Goal: Task Accomplishment & Management: Complete application form

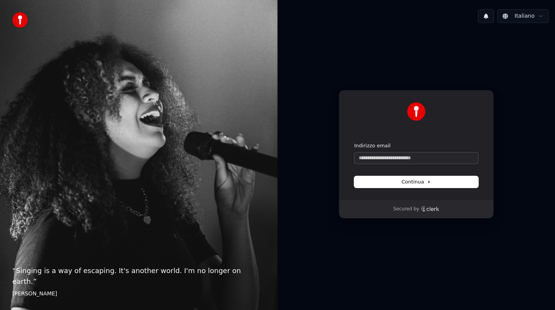
click at [439, 158] on input "Indirizzo email" at bounding box center [416, 159] width 124 height 12
click at [406, 157] on input "Indirizzo email" at bounding box center [416, 159] width 124 height 12
click at [487, 17] on button "1" at bounding box center [486, 16] width 16 height 14
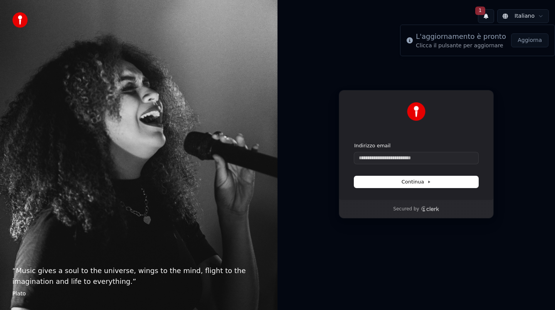
click at [526, 40] on button "Aggiorna" at bounding box center [529, 41] width 37 height 14
click at [385, 161] on input "Indirizzo email" at bounding box center [416, 159] width 124 height 12
